Goal: Check status: Check status

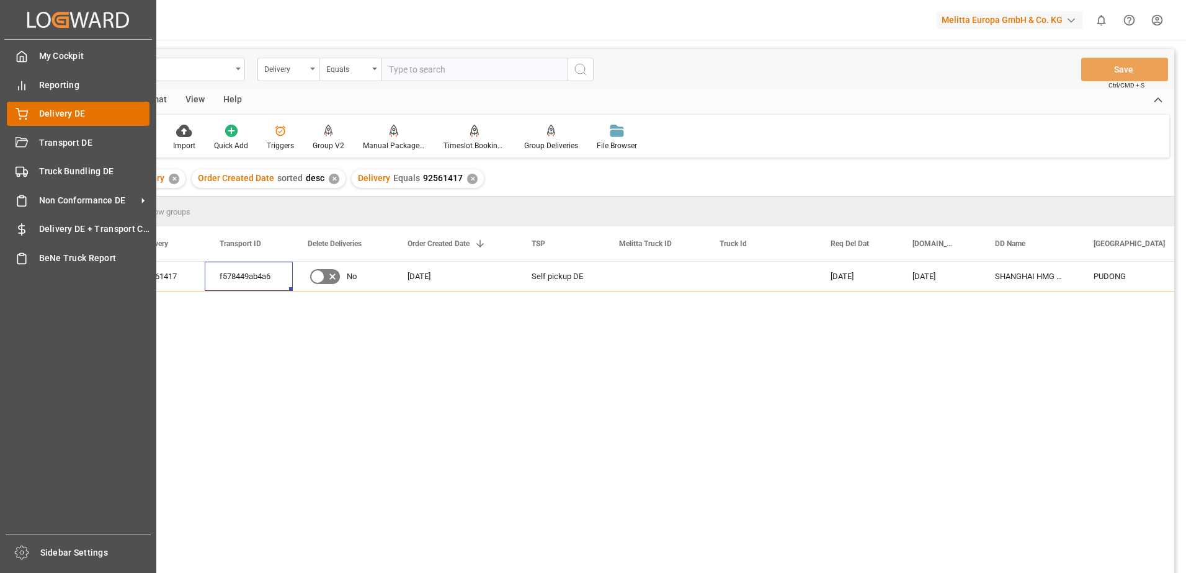
click at [51, 117] on span "Delivery DE" at bounding box center [94, 113] width 111 height 13
